Goal: Understand process/instructions: Learn about a topic

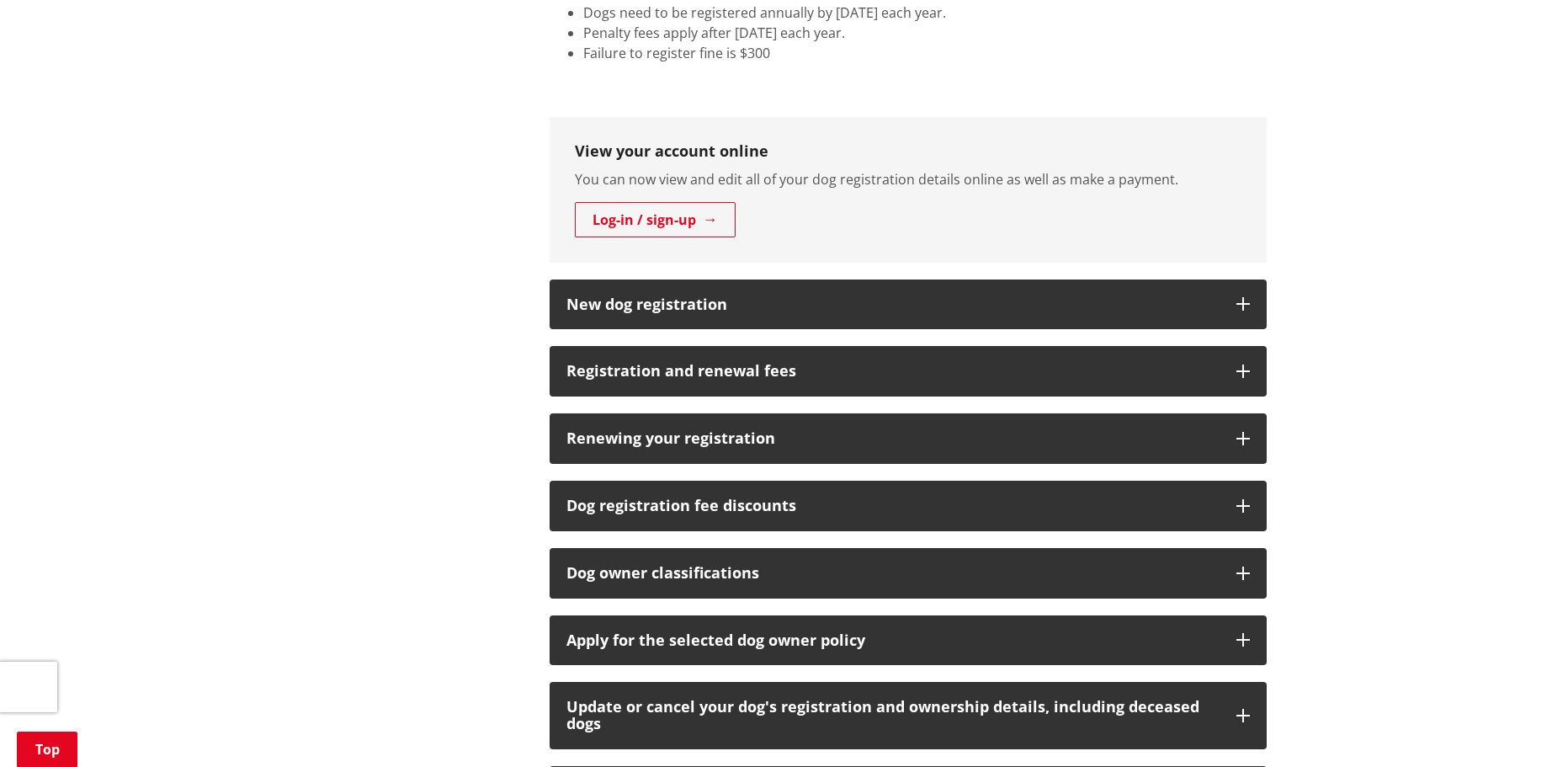
scroll to position [842, 0]
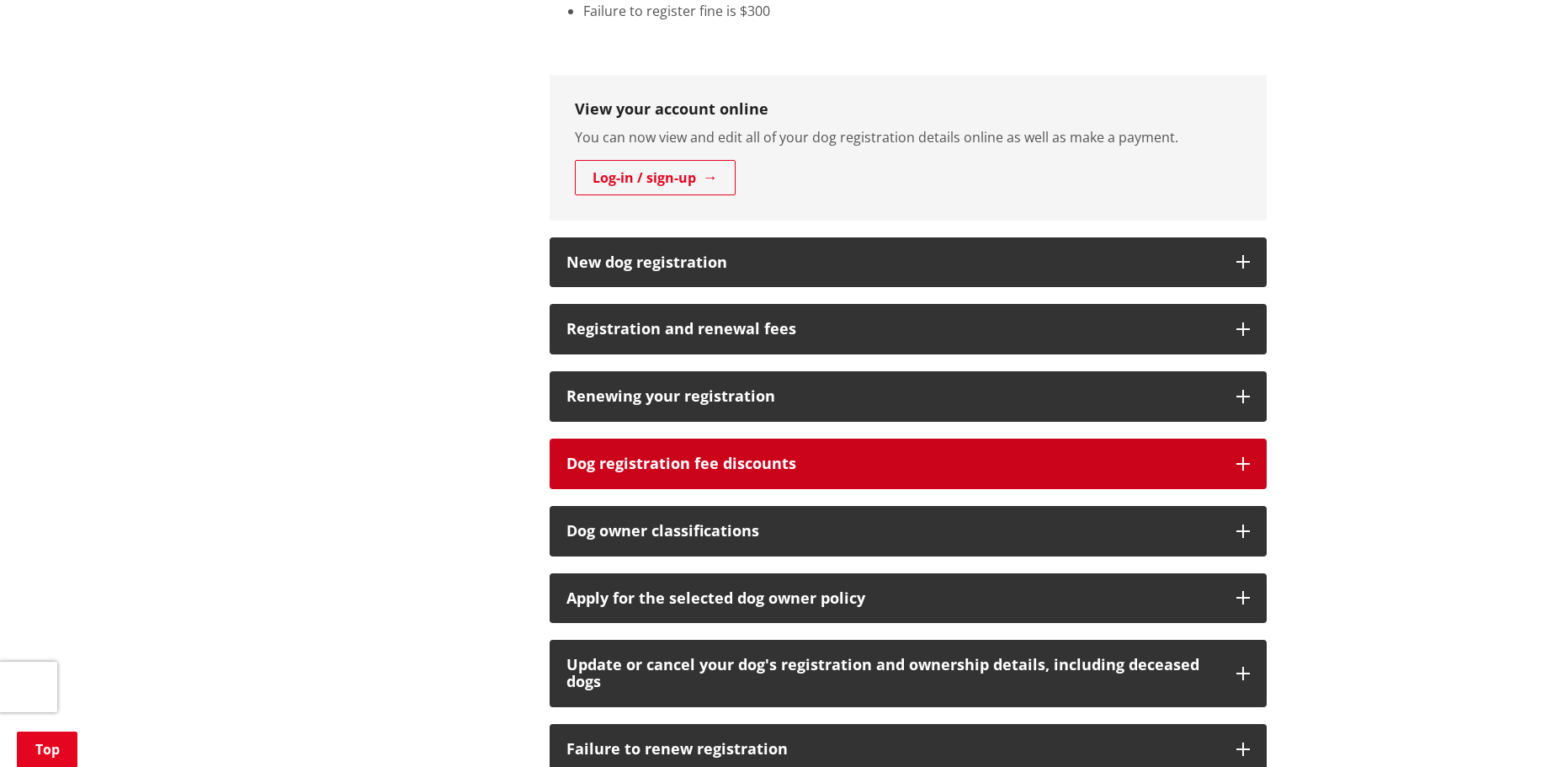
click at [1247, 466] on icon "button" at bounding box center [1243, 464] width 14 height 14
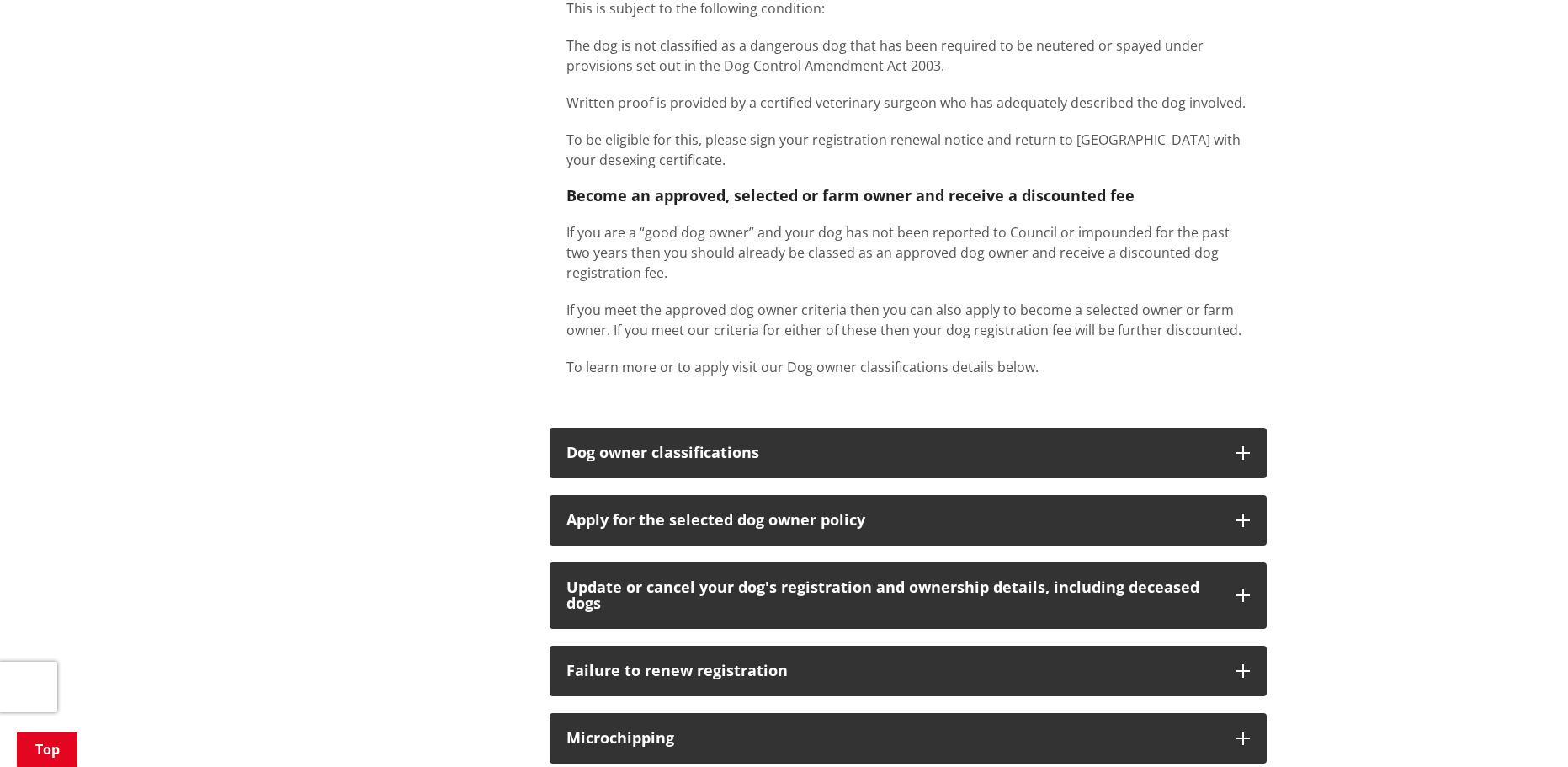
scroll to position [1515, 0]
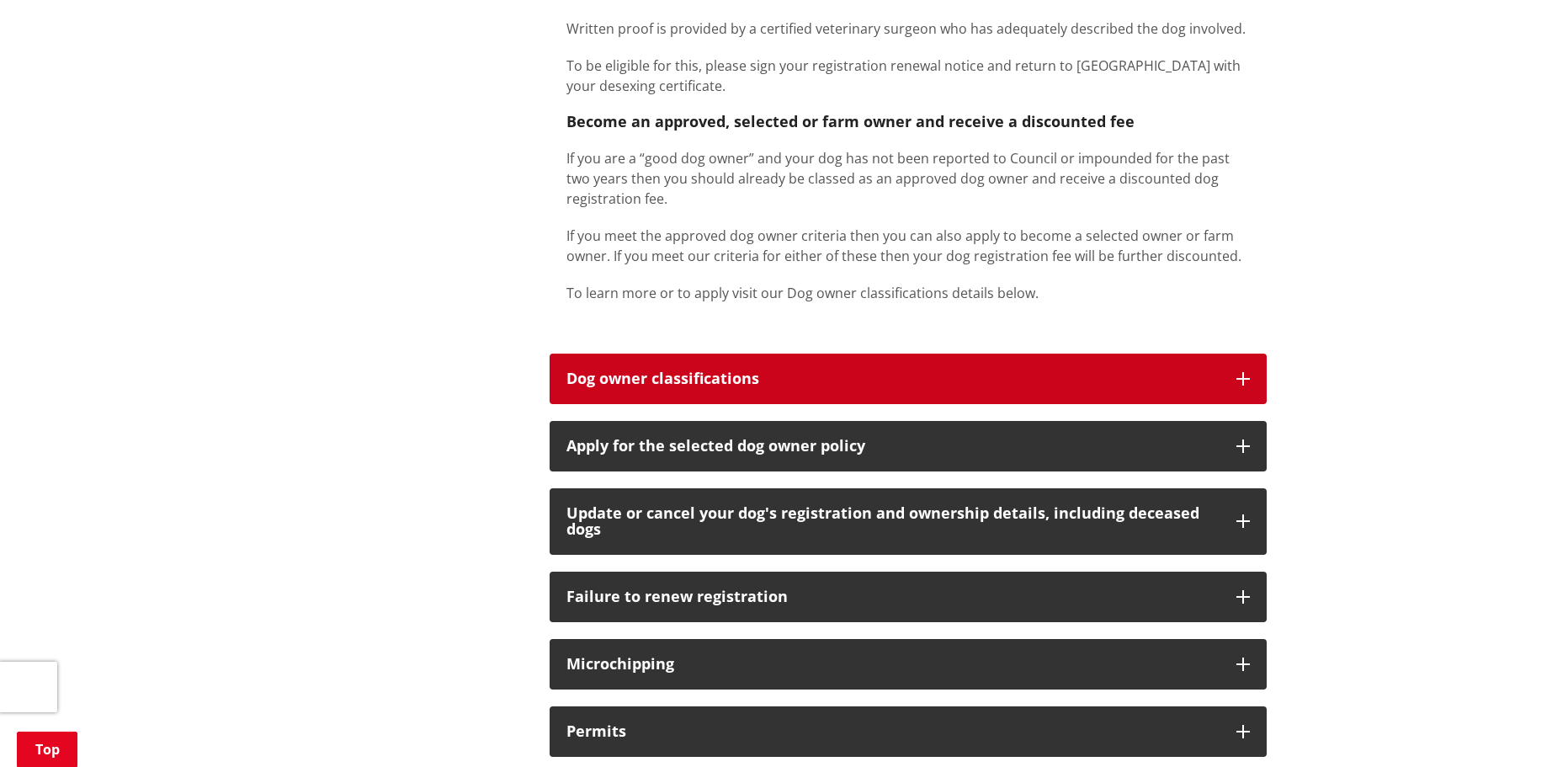
click at [1238, 378] on icon "button" at bounding box center [1243, 379] width 14 height 14
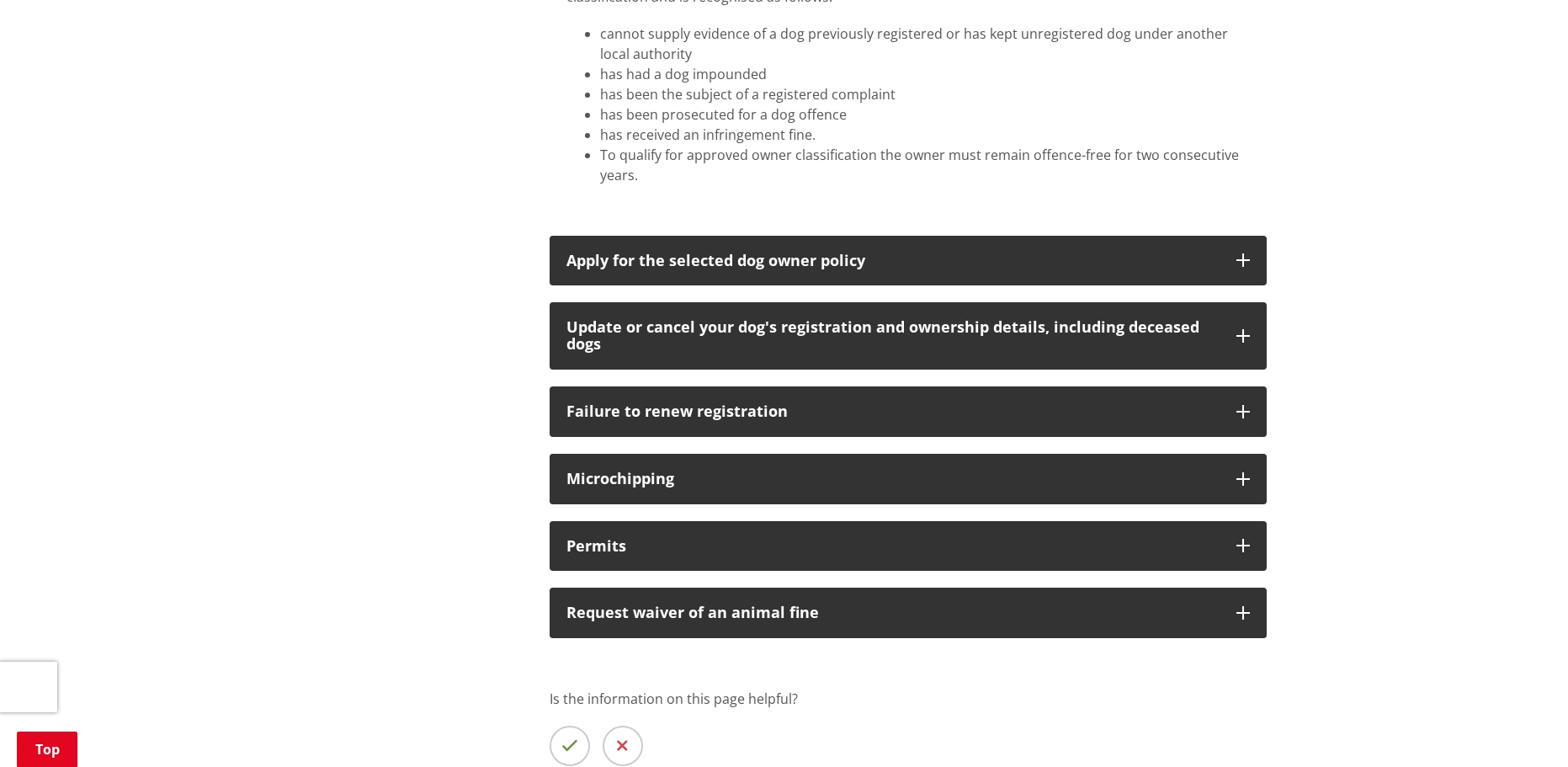
scroll to position [3368, 0]
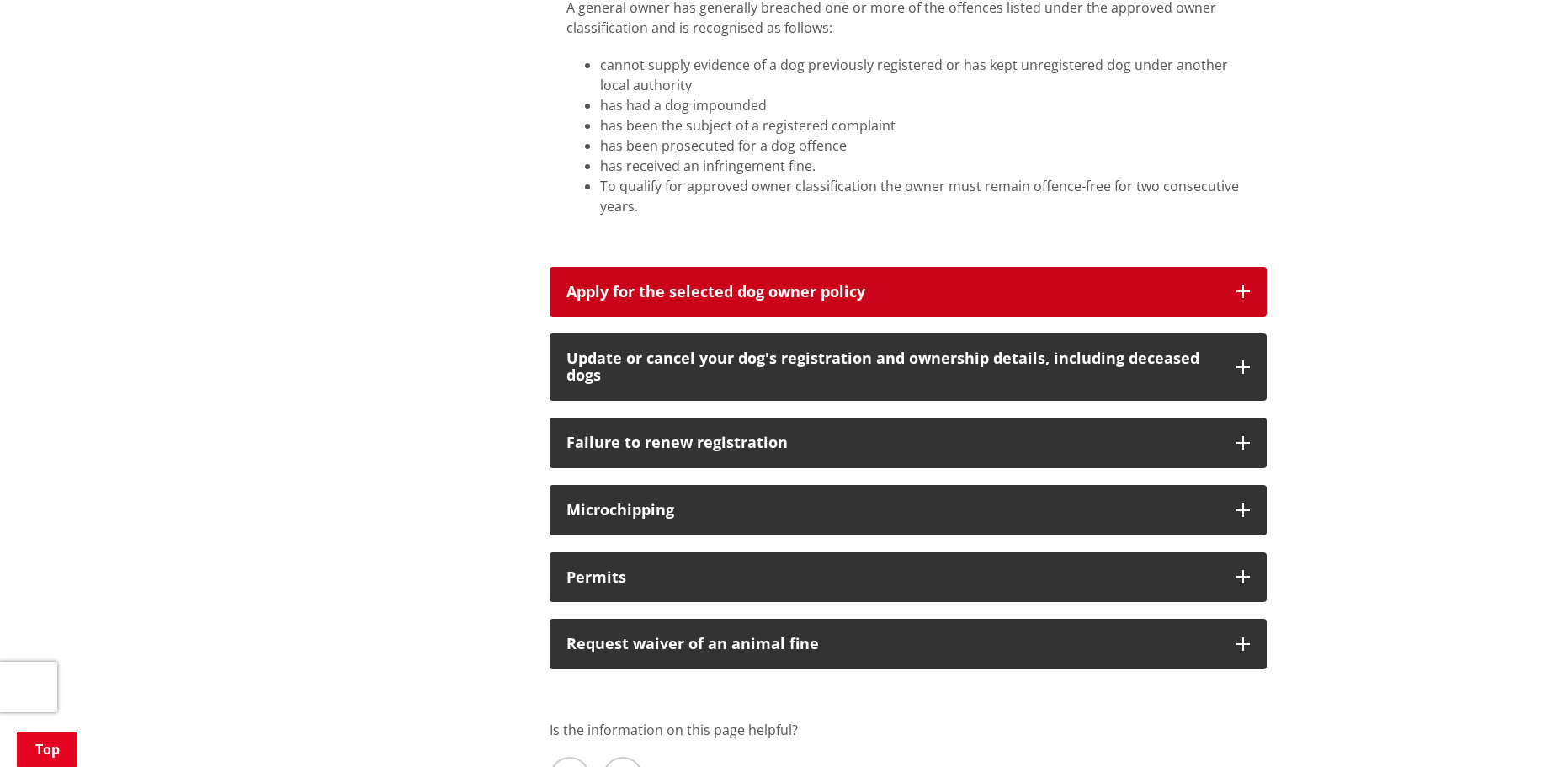
click at [1243, 283] on button "Apply for the selected dog owner policy" at bounding box center [908, 292] width 717 height 51
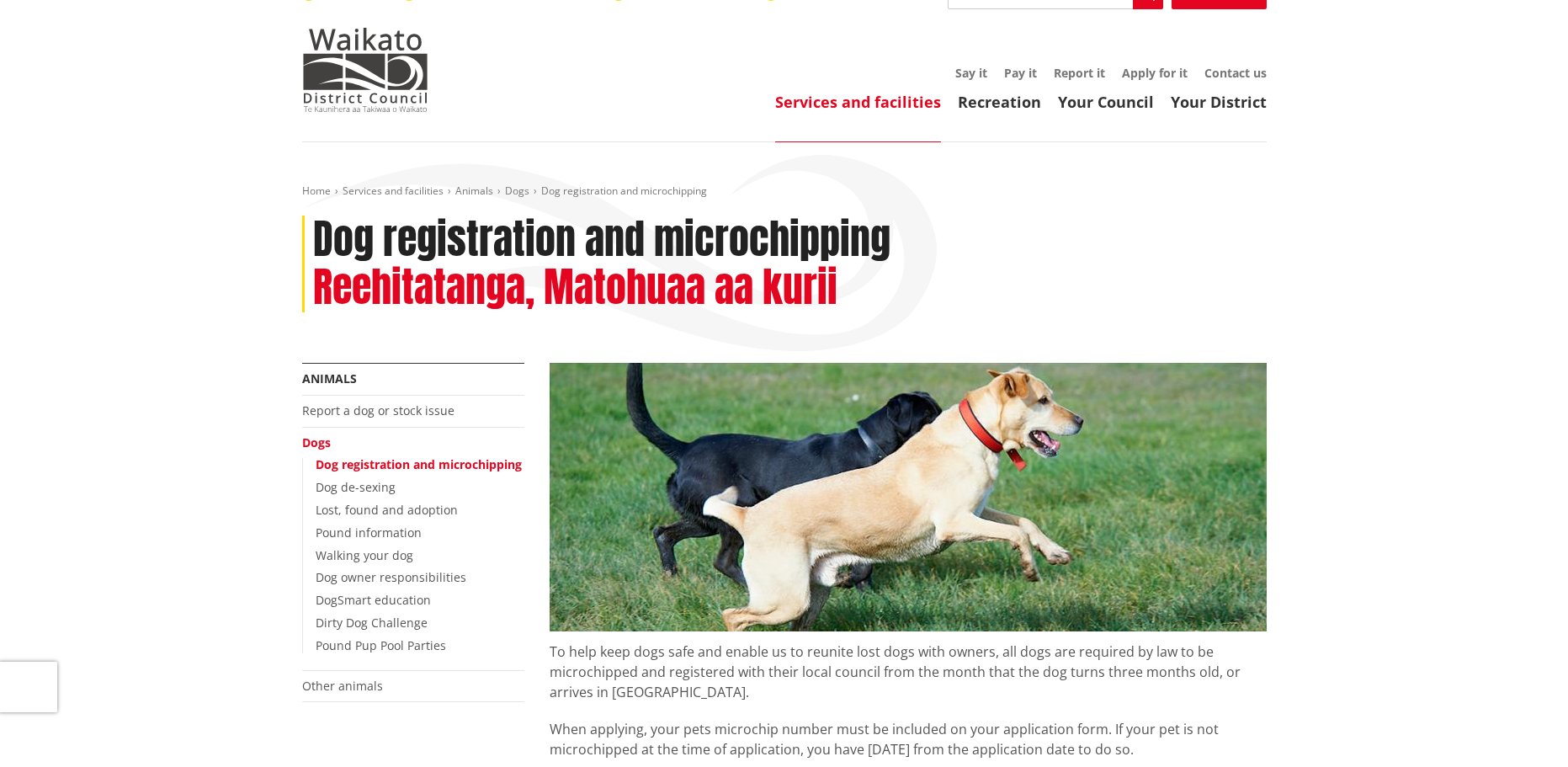
scroll to position [0, 0]
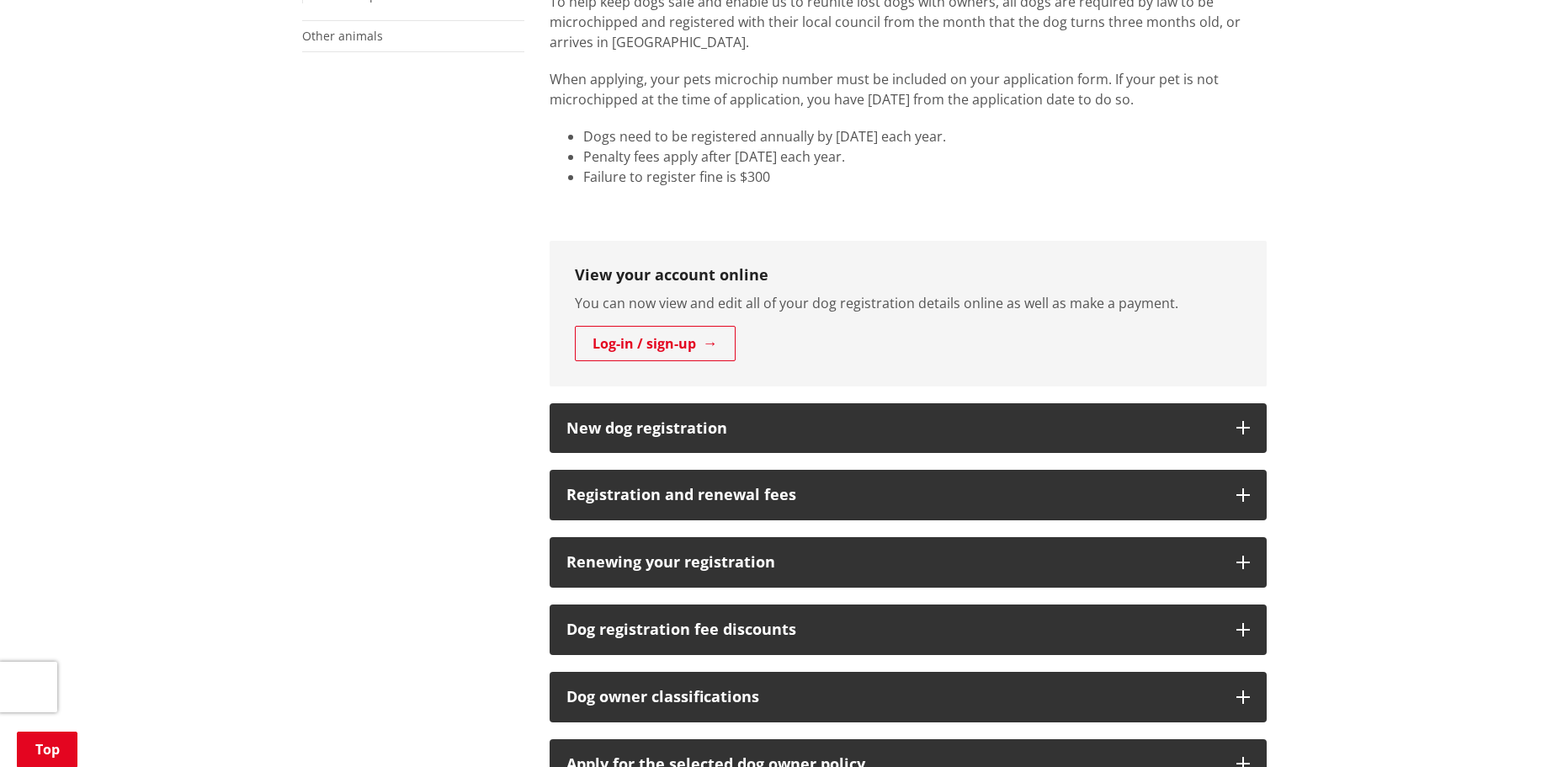
scroll to position [926, 0]
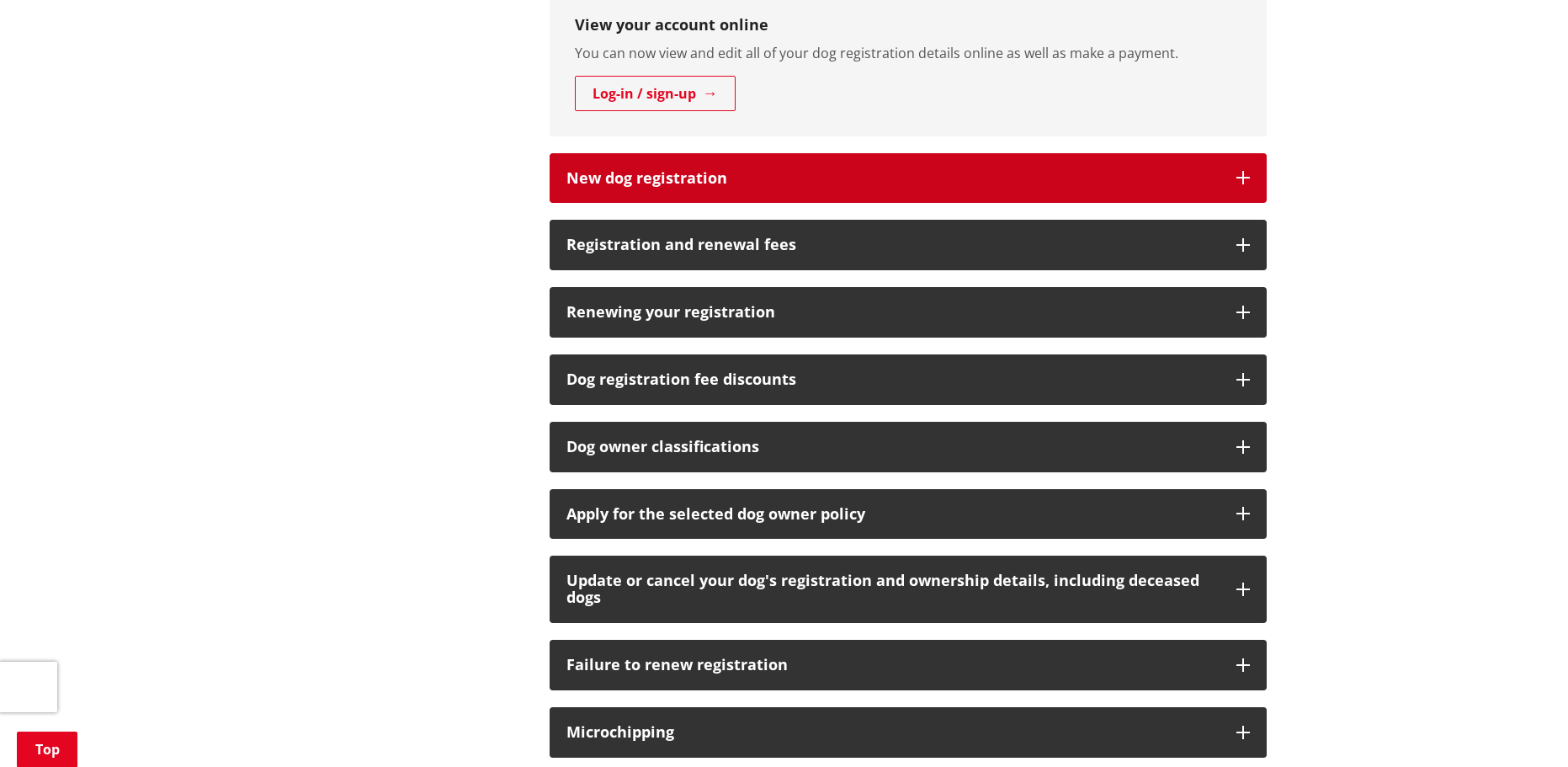
click at [1250, 172] on button "New dog registration" at bounding box center [908, 179] width 717 height 51
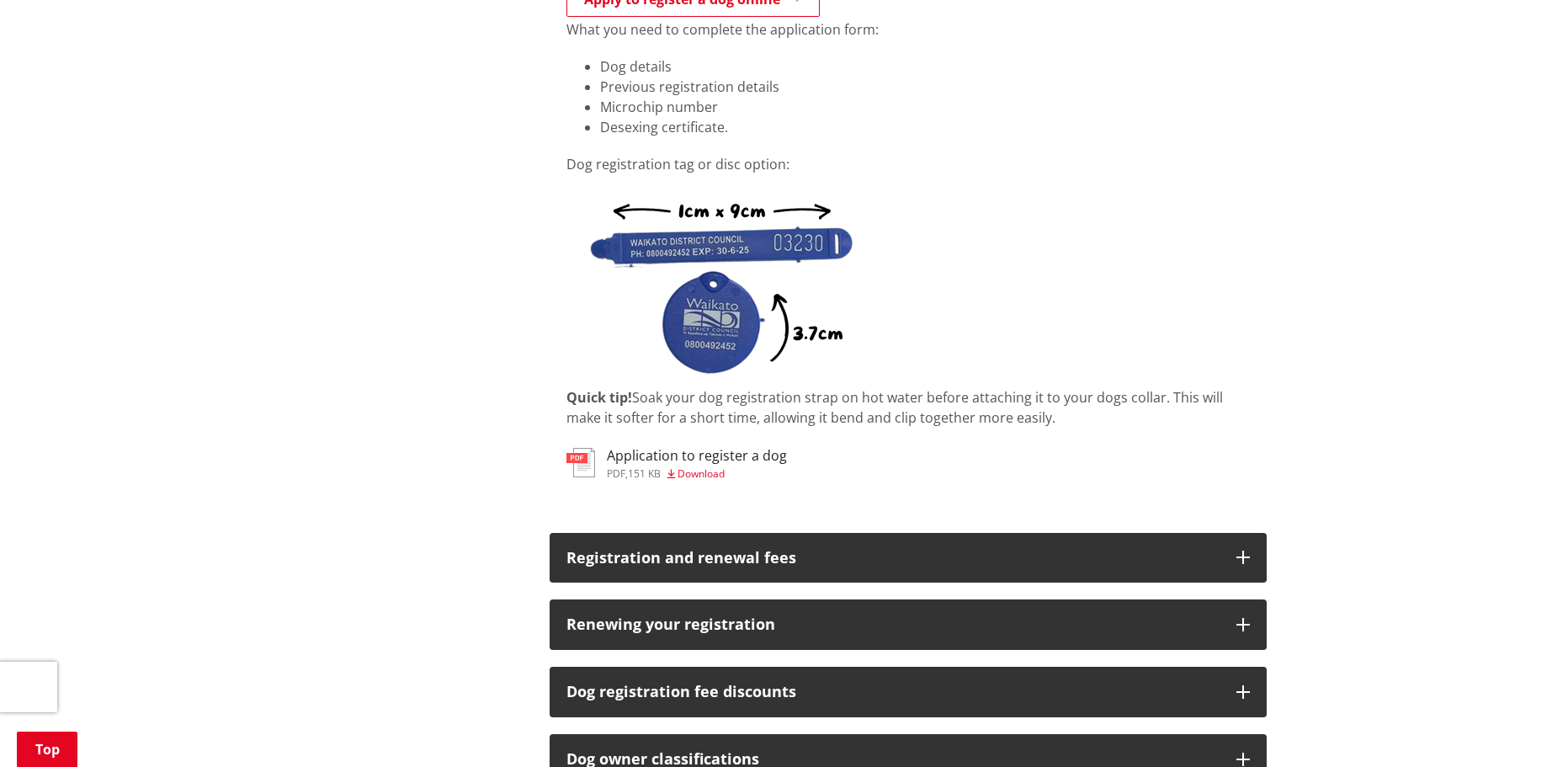
scroll to position [1179, 0]
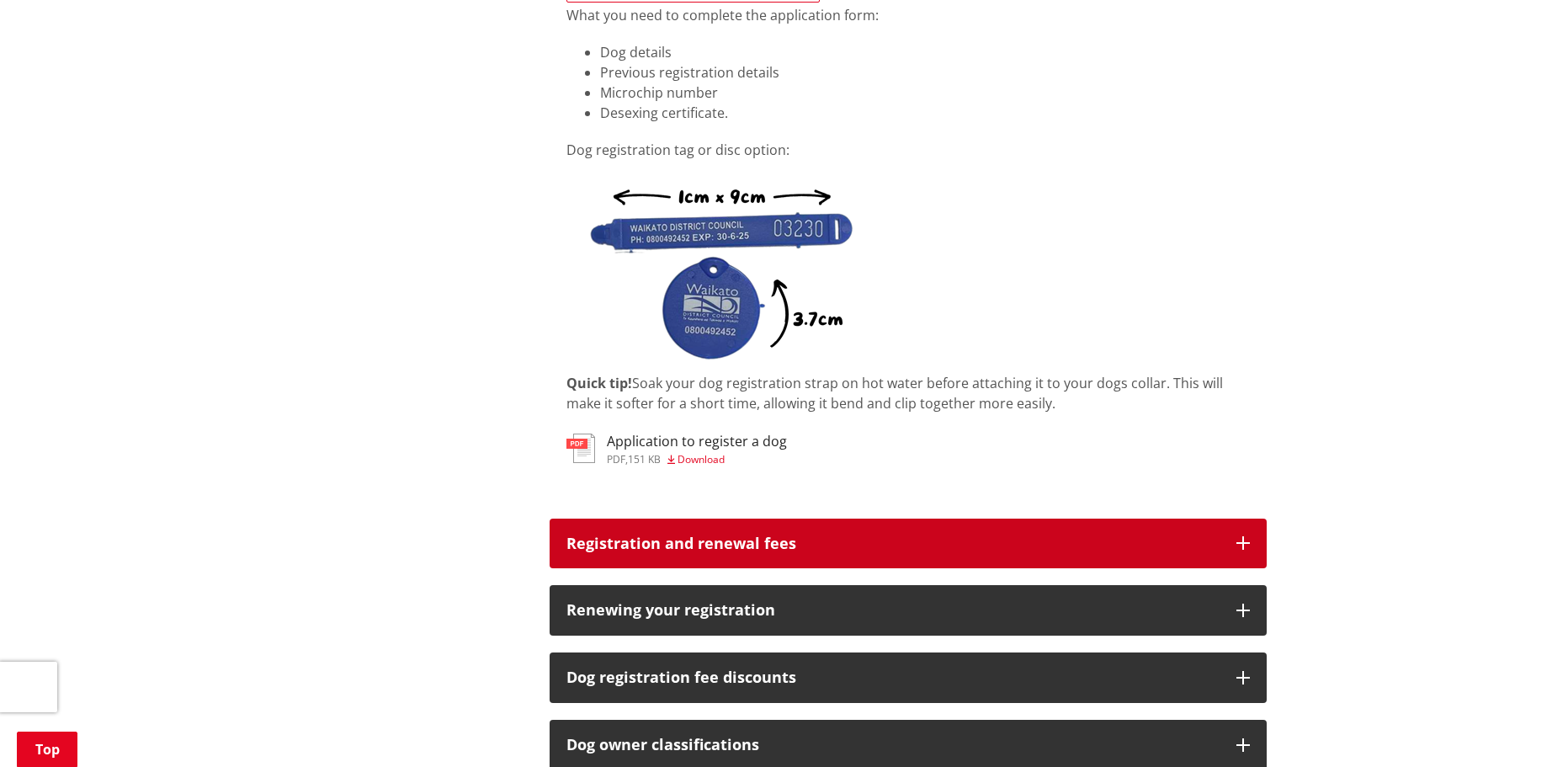
click at [746, 542] on h3 "Registration and renewal fees" at bounding box center [893, 543] width 653 height 17
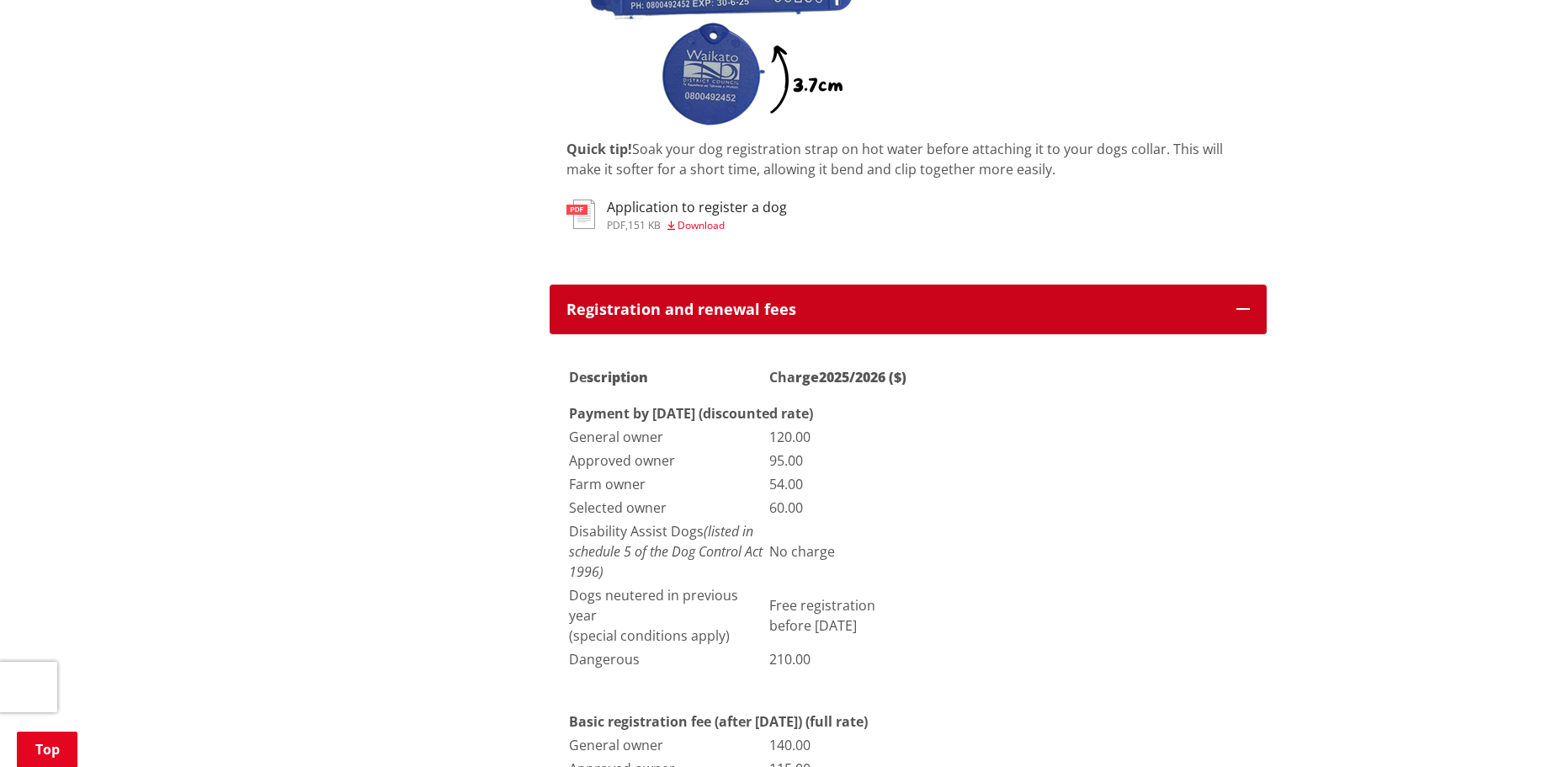
scroll to position [1431, 0]
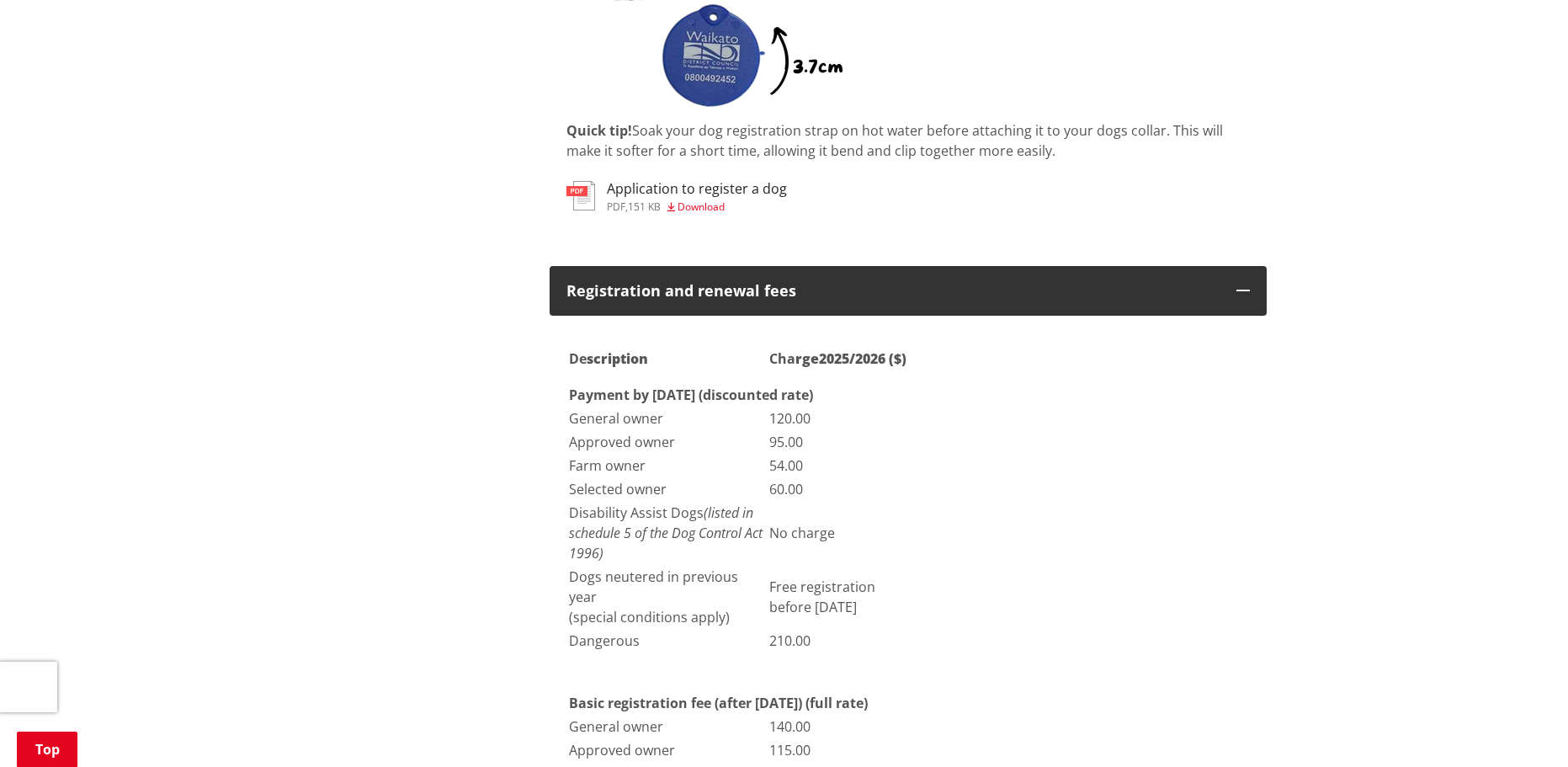
click at [799, 419] on td "120.00" at bounding box center [843, 418] width 150 height 22
click at [788, 487] on td "60.00" at bounding box center [843, 489] width 150 height 22
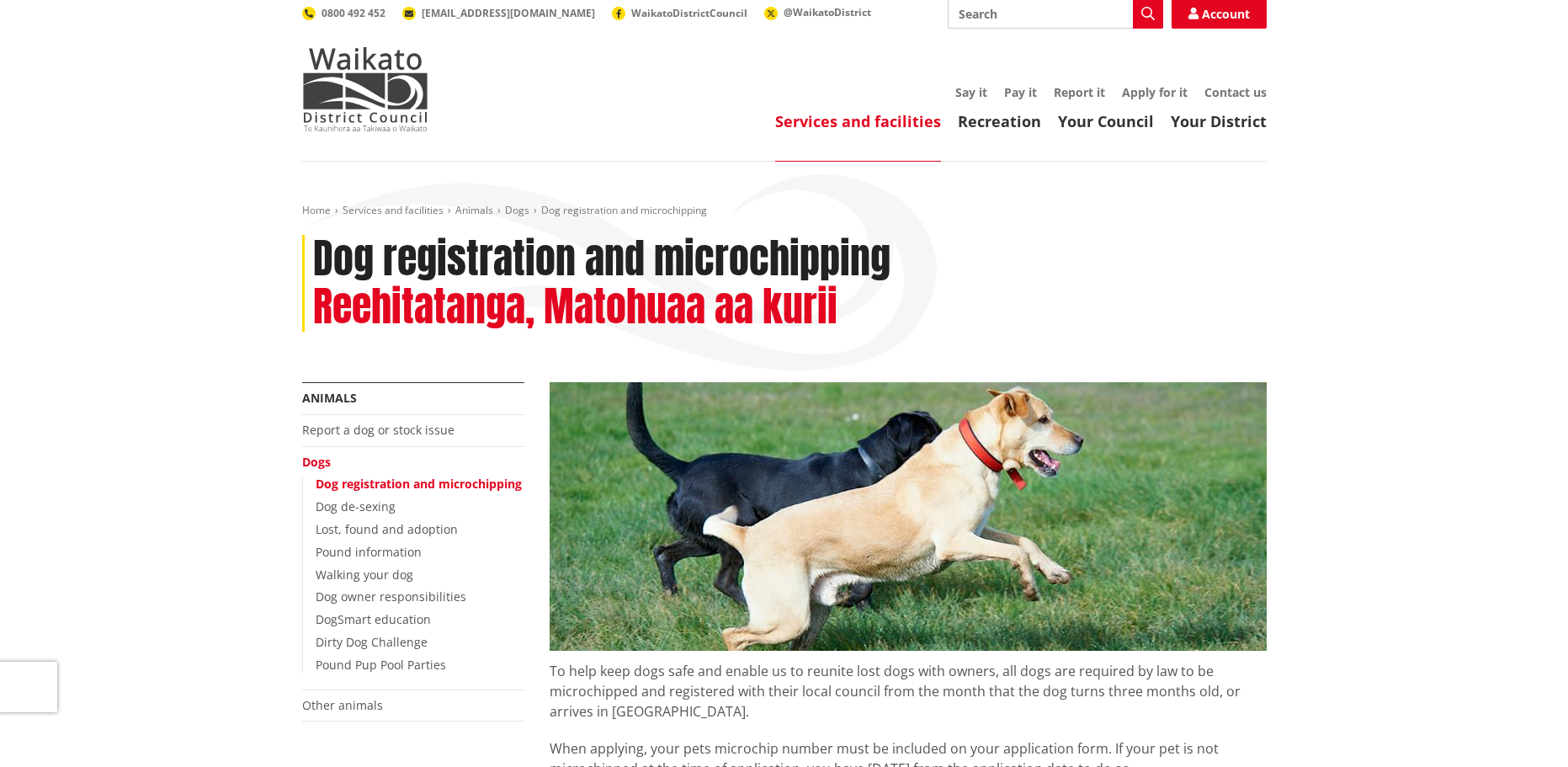
scroll to position [0, 0]
